Goal: Information Seeking & Learning: Learn about a topic

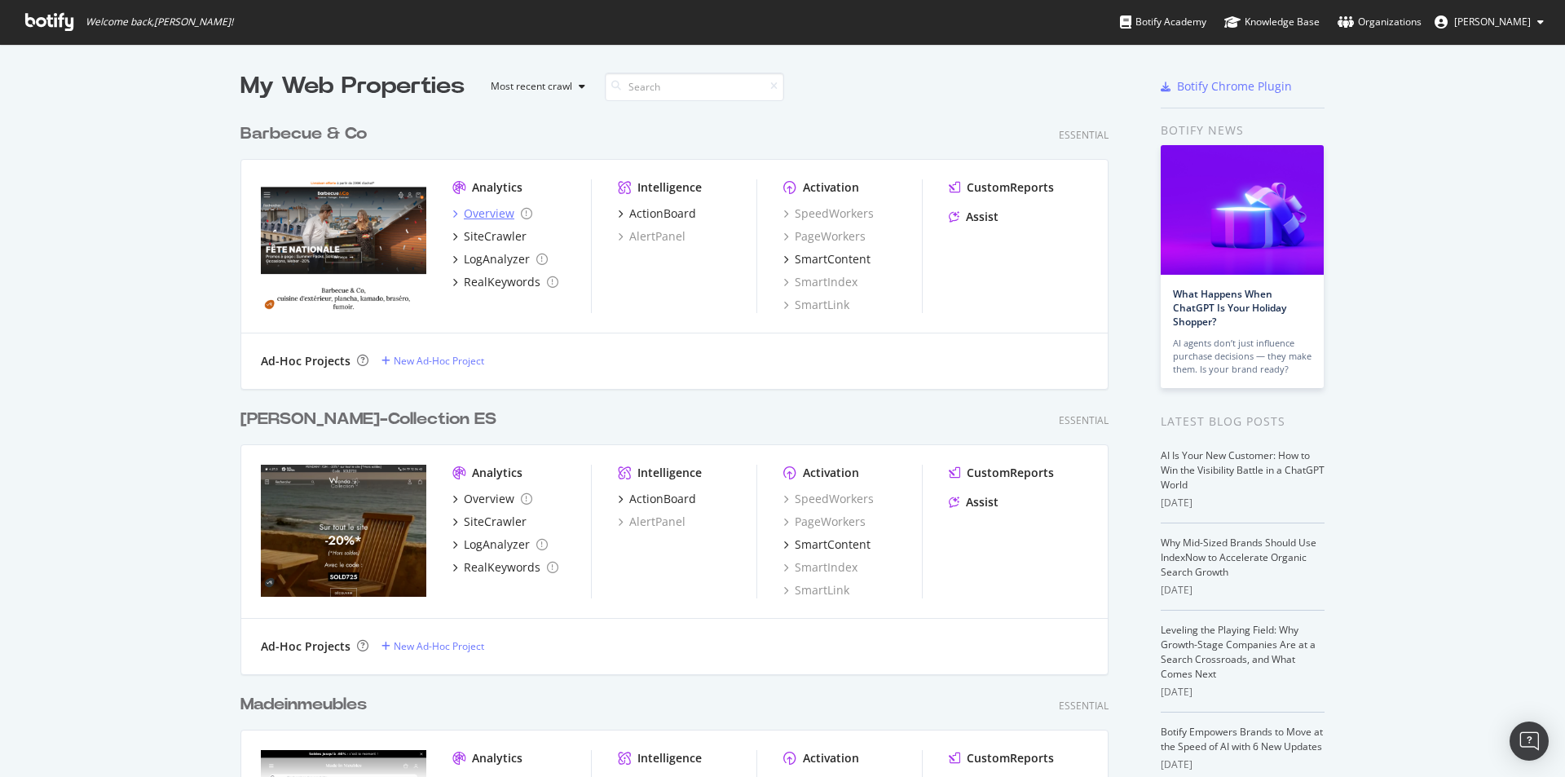
scroll to position [765, 1541]
click at [489, 215] on div "Overview" at bounding box center [489, 213] width 51 height 16
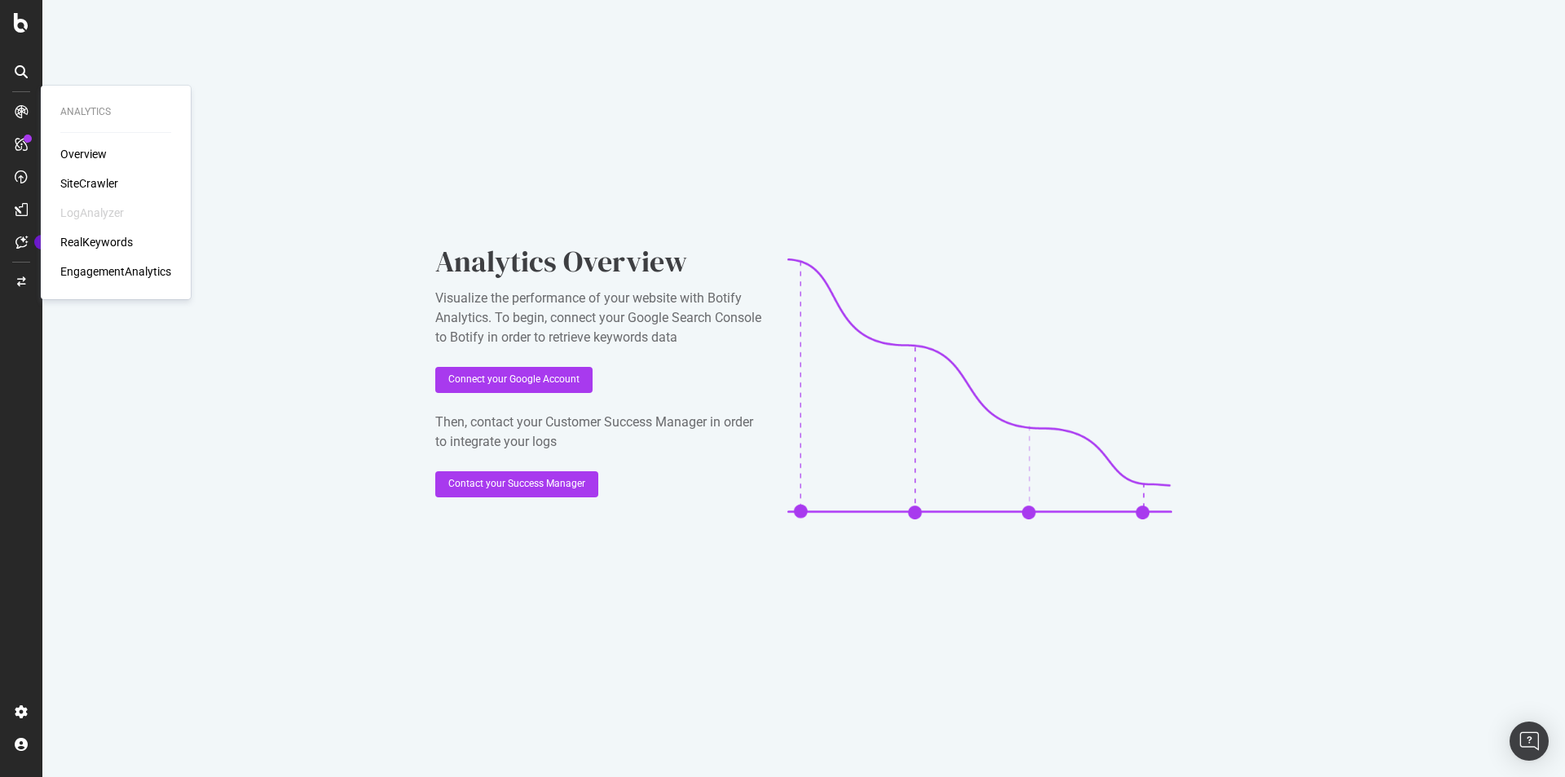
click at [87, 182] on div "SiteCrawler" at bounding box center [89, 183] width 58 height 16
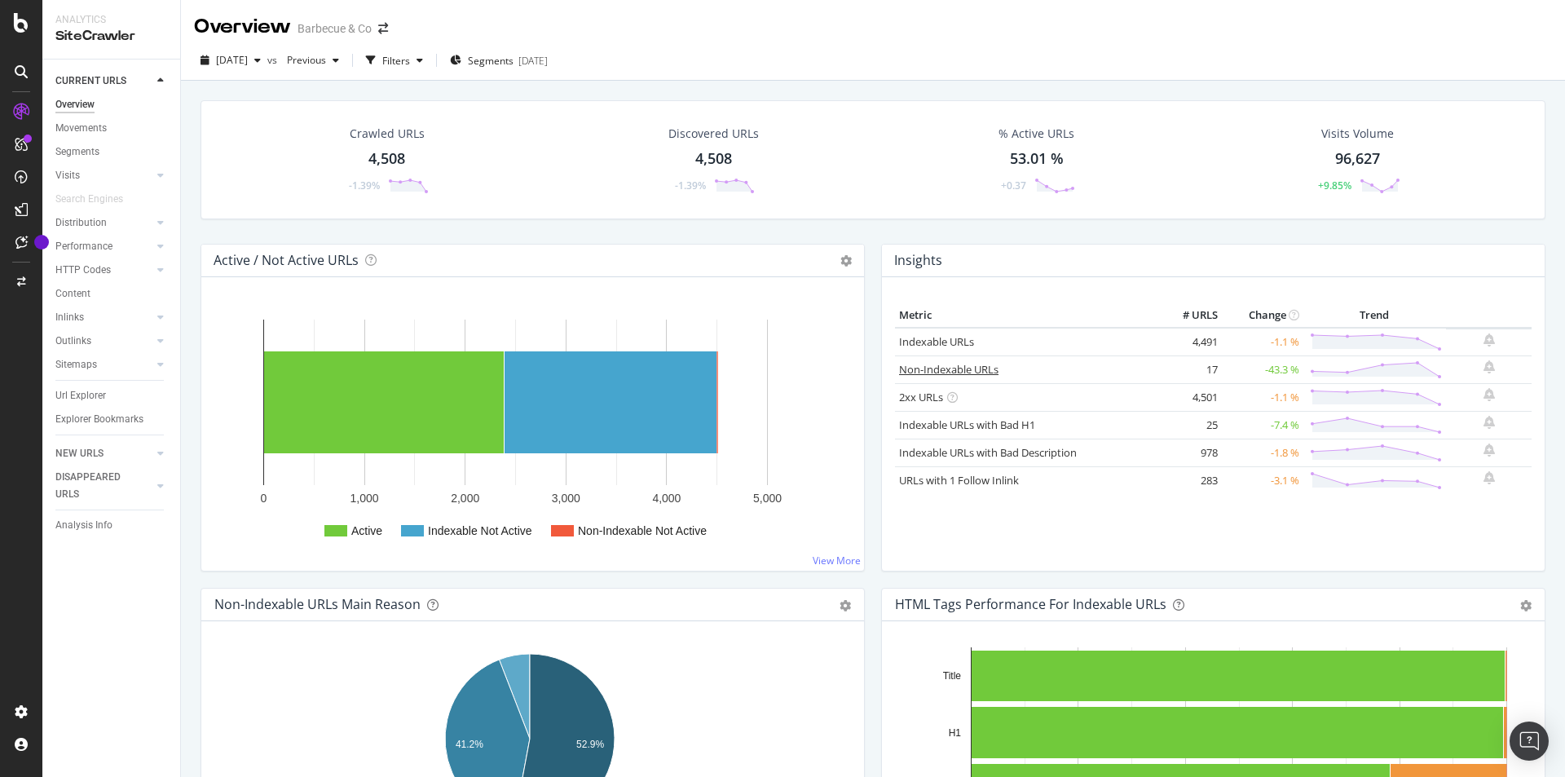
click at [948, 370] on link "Non-Indexable URLs" at bounding box center [948, 369] width 99 height 15
